Goal: Transaction & Acquisition: Book appointment/travel/reservation

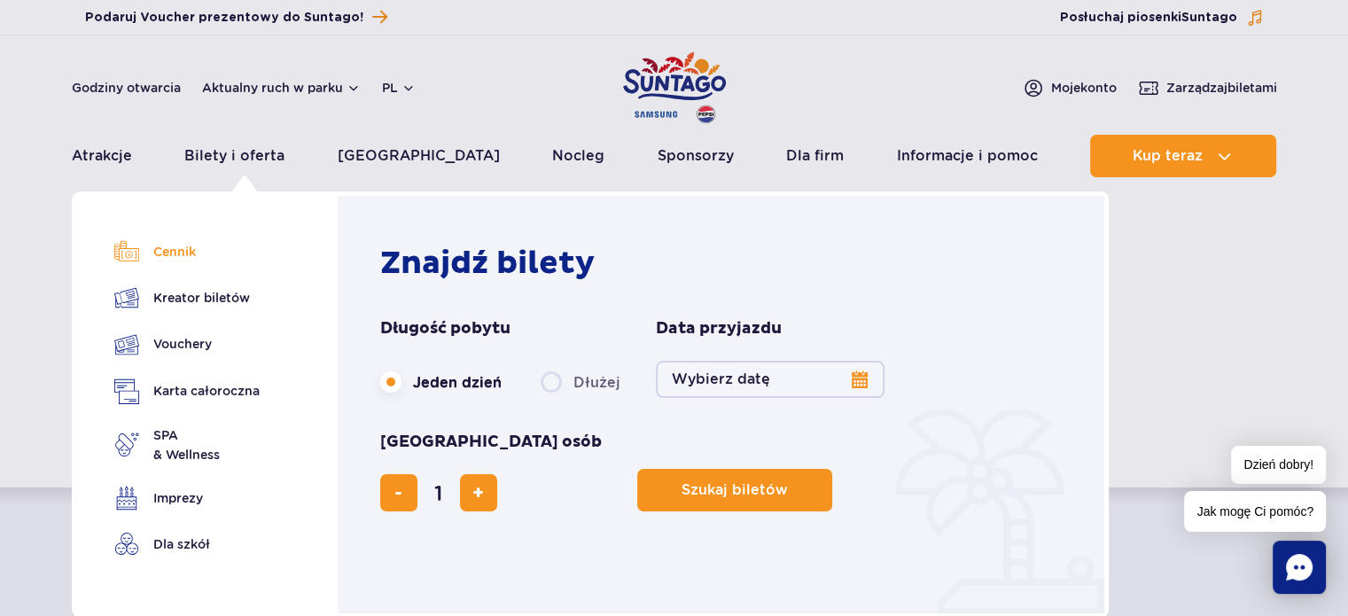
click at [173, 253] on link "Cennik" at bounding box center [186, 251] width 145 height 25
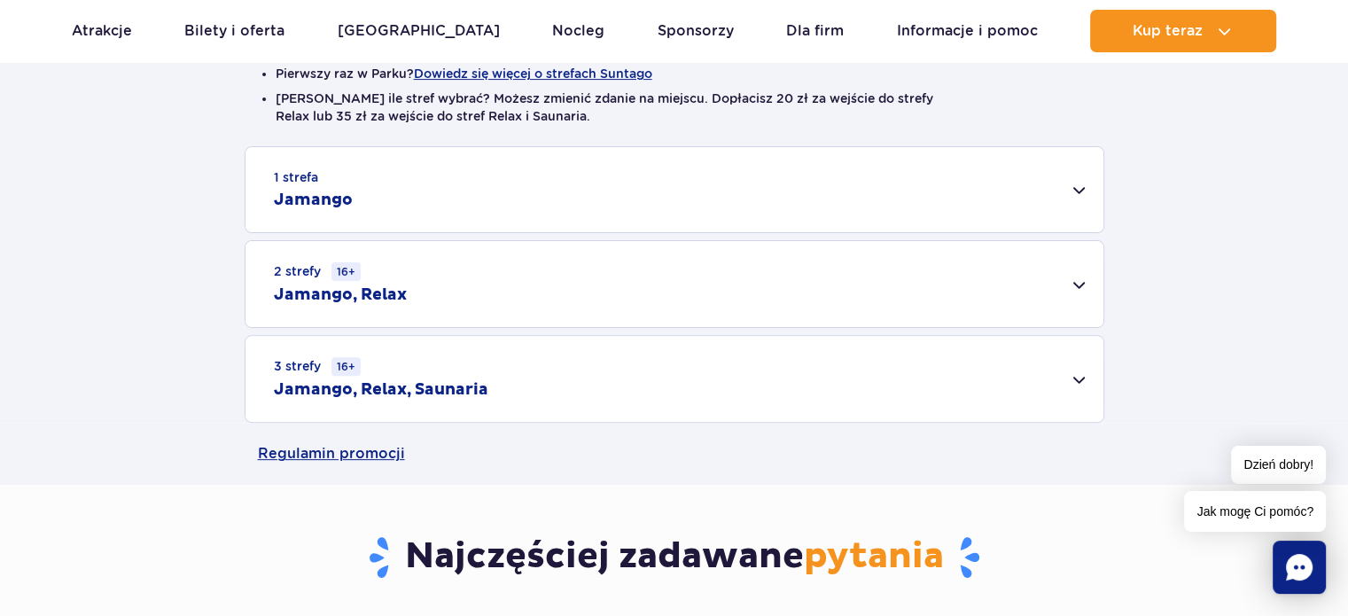
click at [1075, 376] on div "3 strefy 16+ Jamango, Relax, Saunaria" at bounding box center [674, 379] width 858 height 86
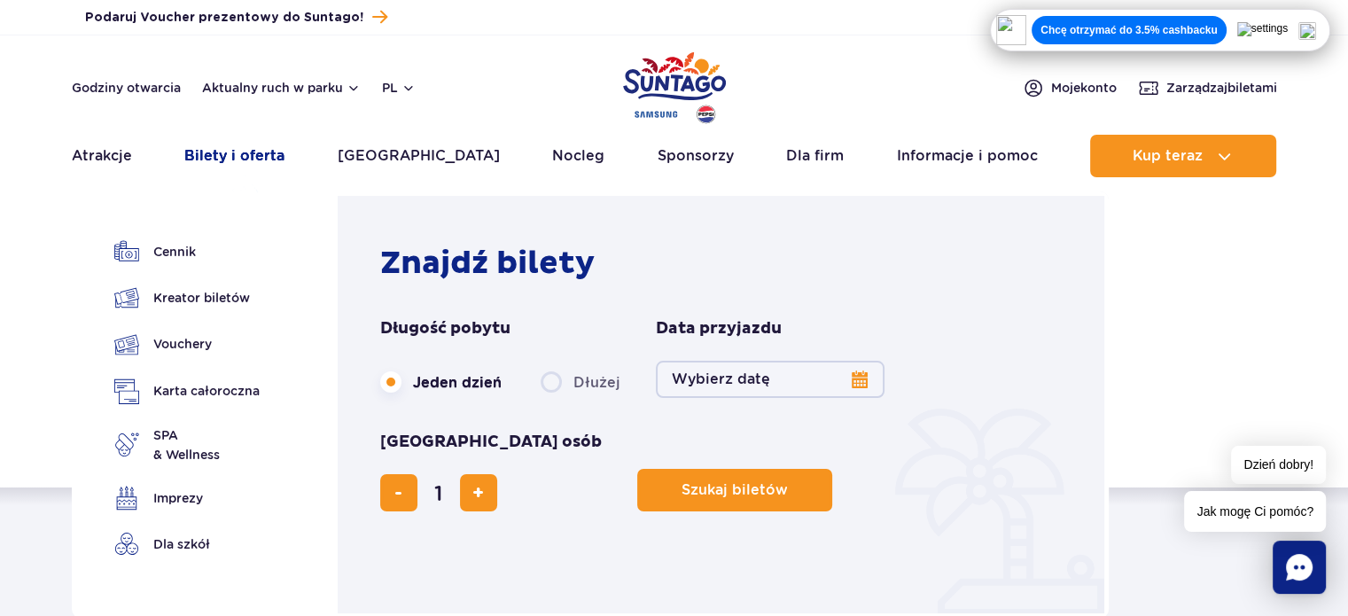
click at [219, 159] on link "Bilety i oferta" at bounding box center [234, 156] width 100 height 43
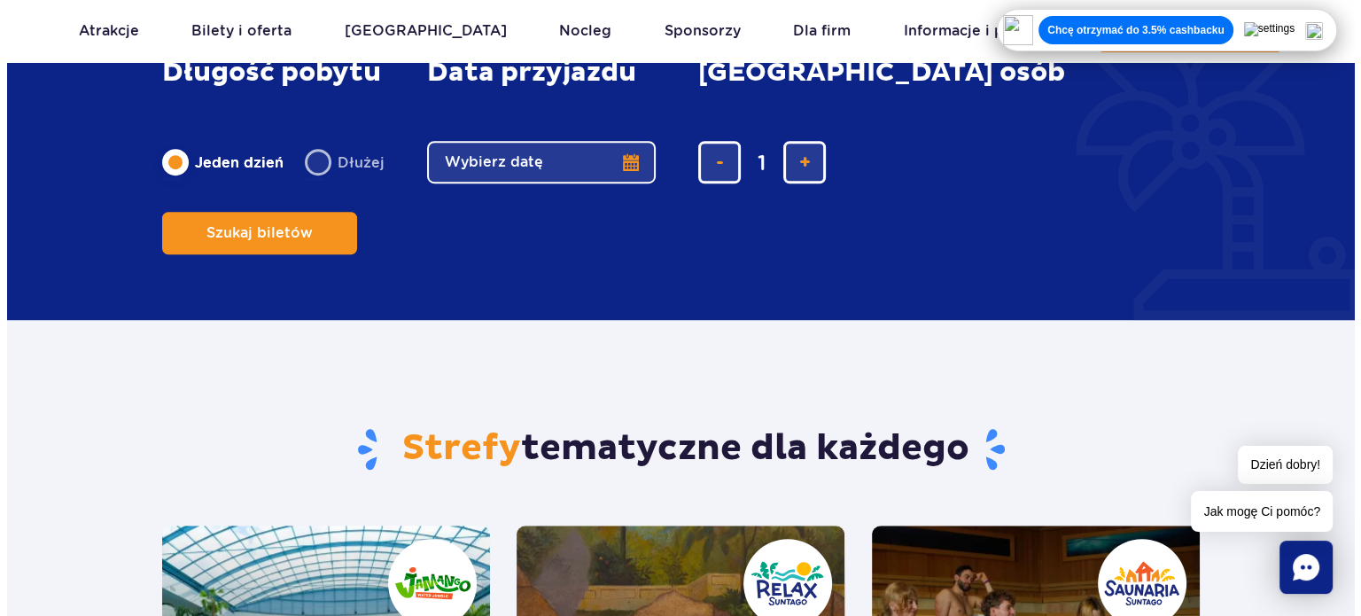
scroll to position [1256, 0]
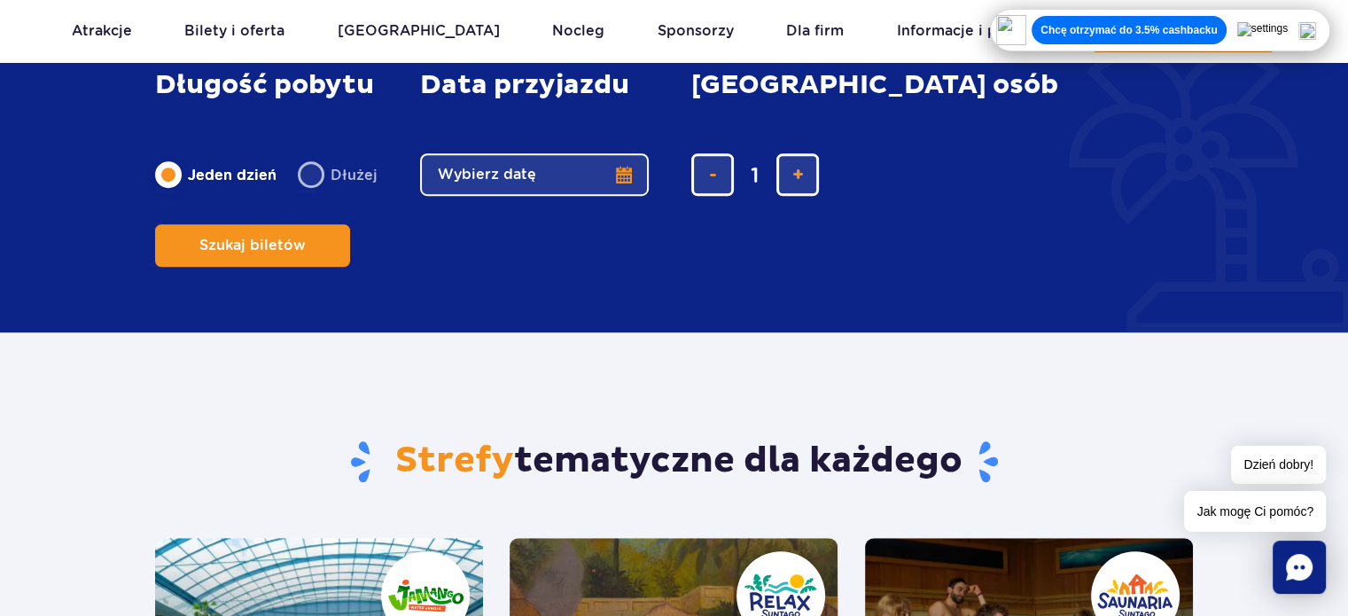
click at [546, 196] on button "Wybierz datę" at bounding box center [534, 174] width 229 height 43
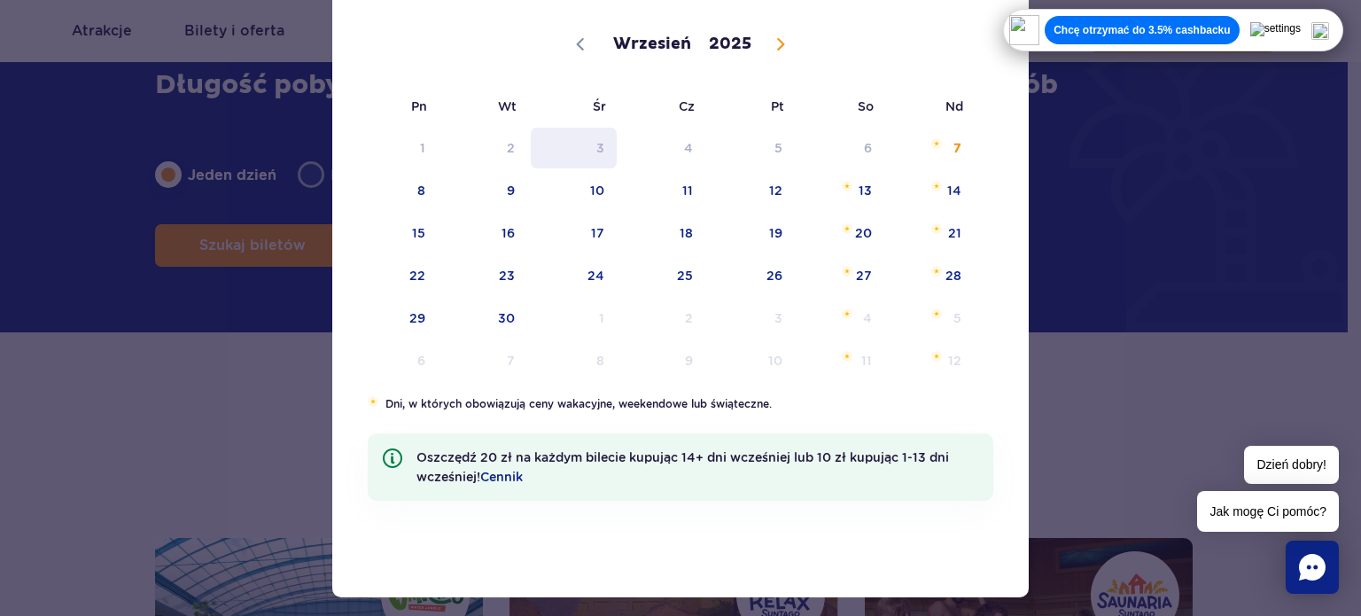
scroll to position [155, 0]
click at [774, 44] on icon at bounding box center [780, 43] width 12 height 12
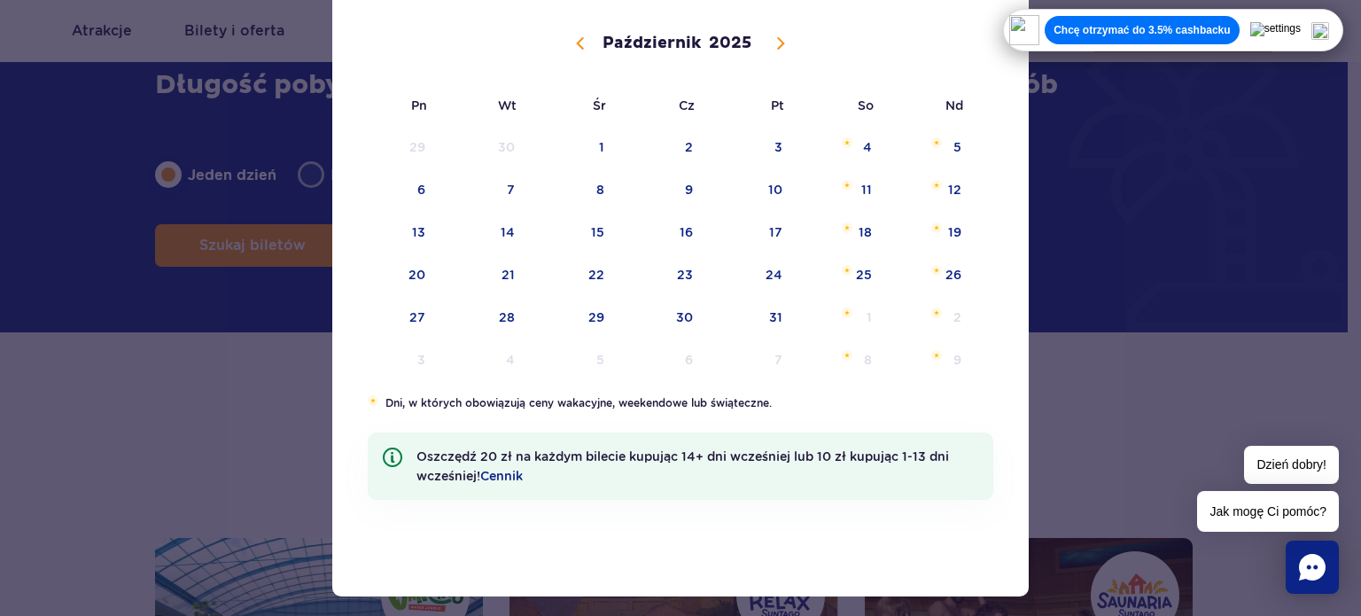
click at [774, 44] on icon at bounding box center [780, 43] width 12 height 12
click at [570, 49] on span at bounding box center [580, 43] width 30 height 30
click at [778, 49] on icon at bounding box center [781, 44] width 6 height 12
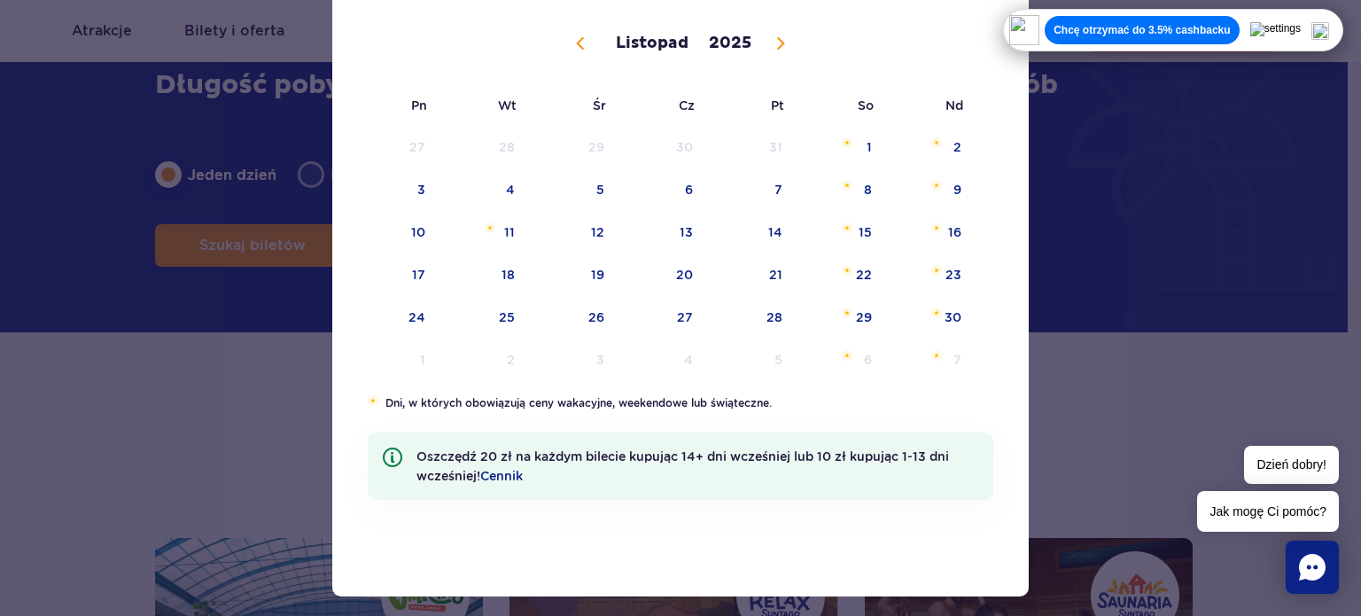
click at [778, 49] on icon at bounding box center [781, 44] width 6 height 12
click at [574, 42] on icon at bounding box center [580, 43] width 12 height 12
click at [778, 42] on icon at bounding box center [781, 44] width 6 height 12
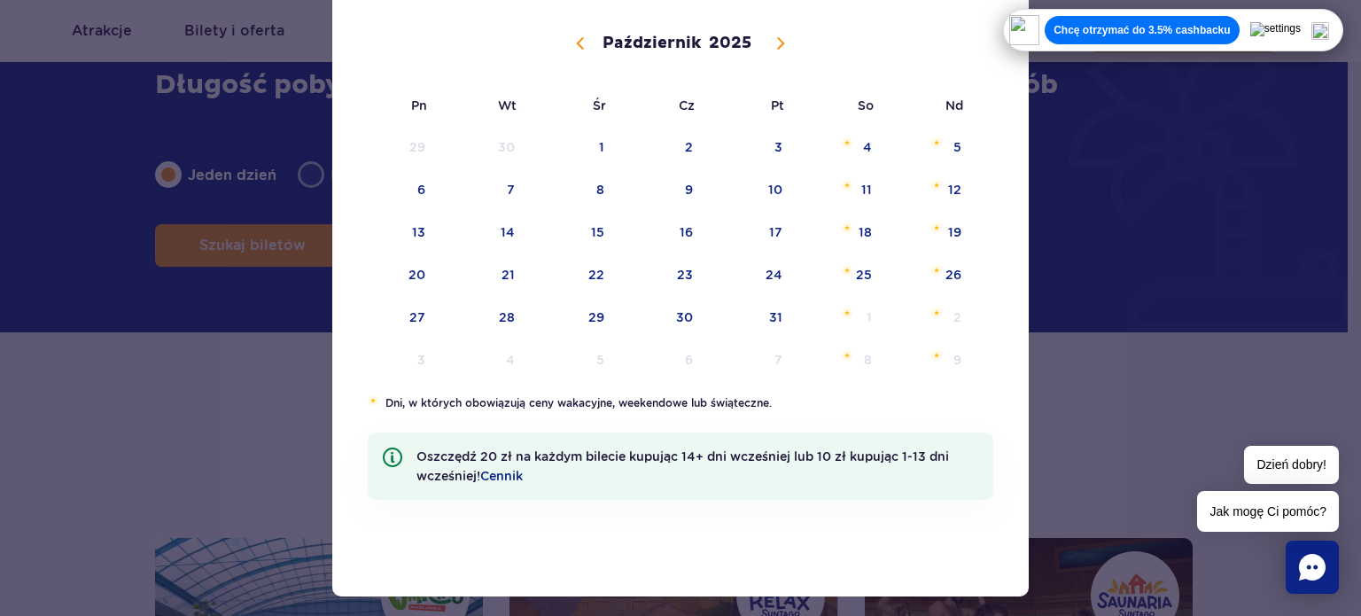
click at [774, 46] on icon at bounding box center [780, 43] width 12 height 12
select select "10"
